Goal: Find specific page/section: Find specific page/section

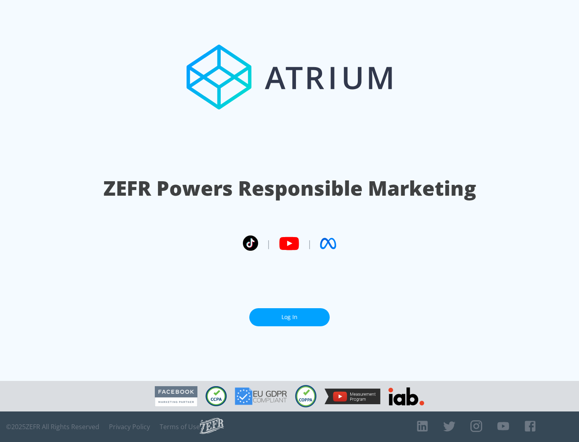
click at [289, 317] on link "Log In" at bounding box center [289, 317] width 80 height 18
